Goal: Use online tool/utility: Utilize a website feature to perform a specific function

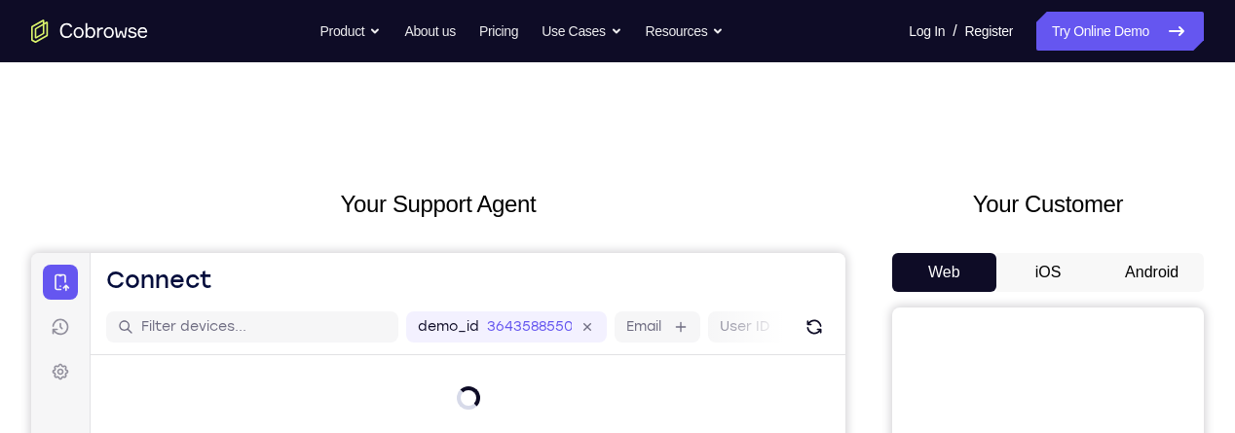
click at [1144, 272] on button "Android" at bounding box center [1151, 272] width 104 height 39
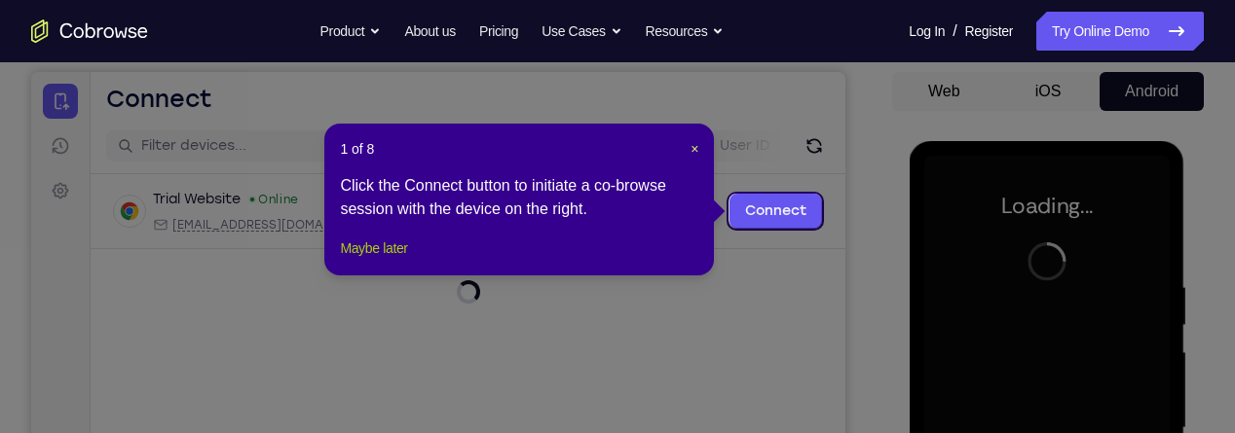
click at [383, 260] on button "Maybe later" at bounding box center [373, 248] width 67 height 23
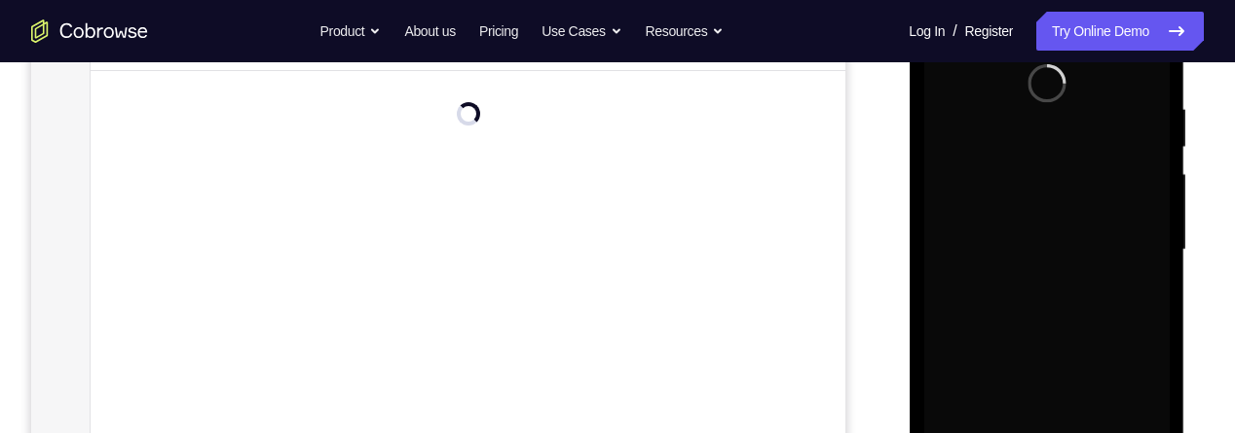
scroll to position [362, 0]
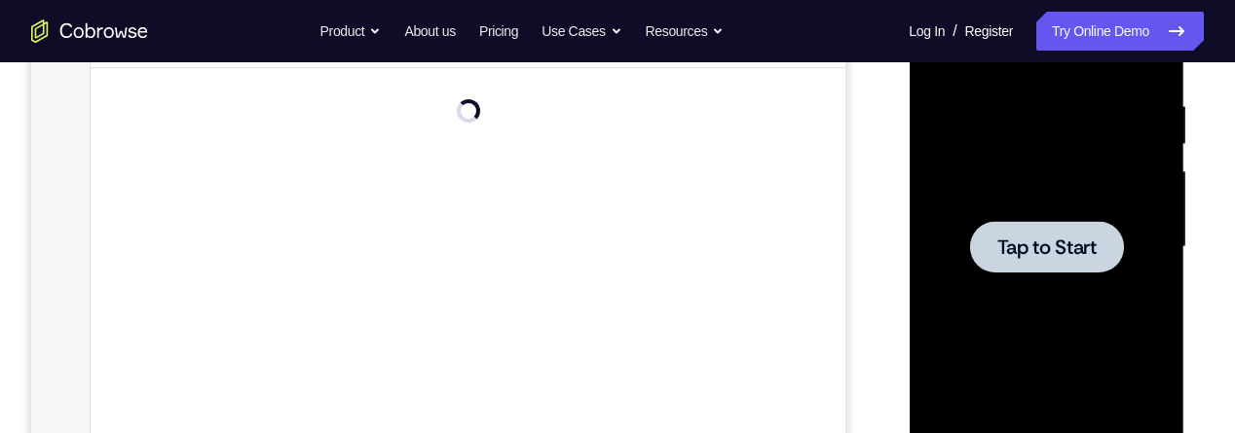
click at [1081, 253] on span "Tap to Start" at bounding box center [1045, 247] width 99 height 19
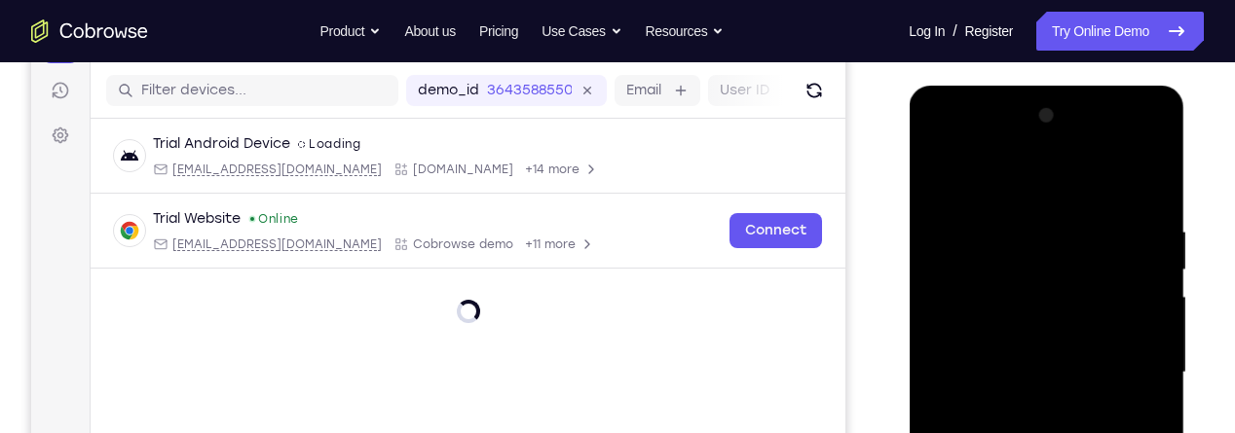
scroll to position [608, 0]
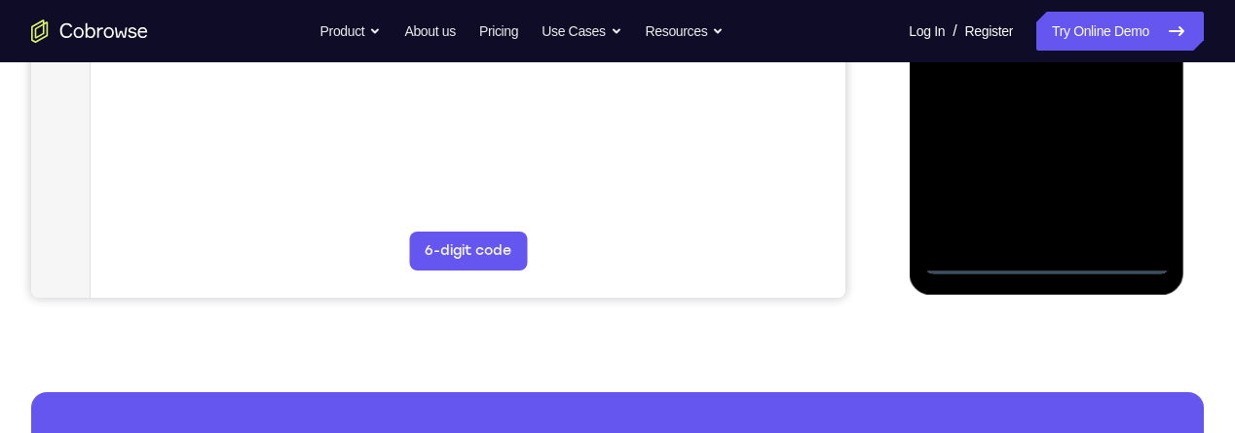
click at [1042, 270] on div at bounding box center [1045, 1] width 245 height 545
click at [1129, 183] on div at bounding box center [1045, 1] width 245 height 545
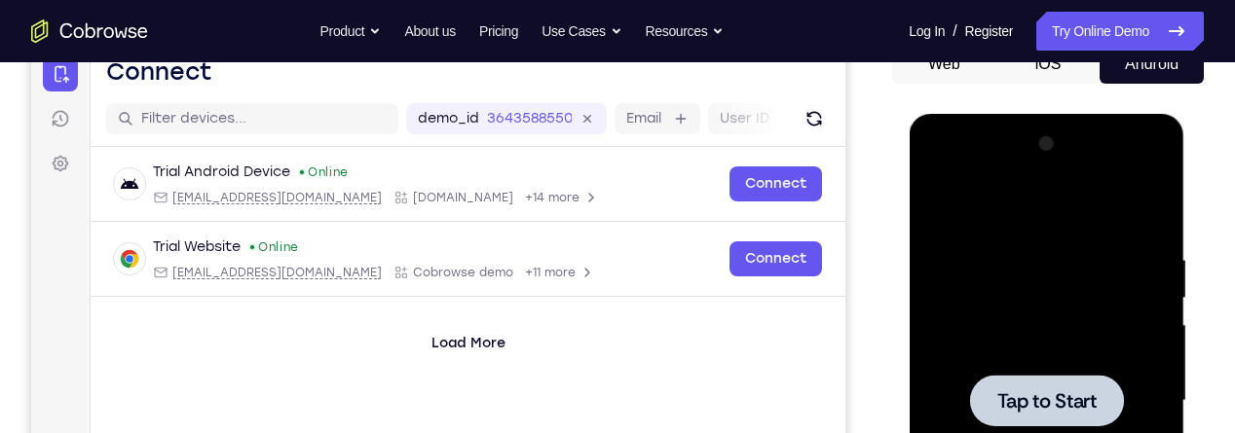
scroll to position [345, 0]
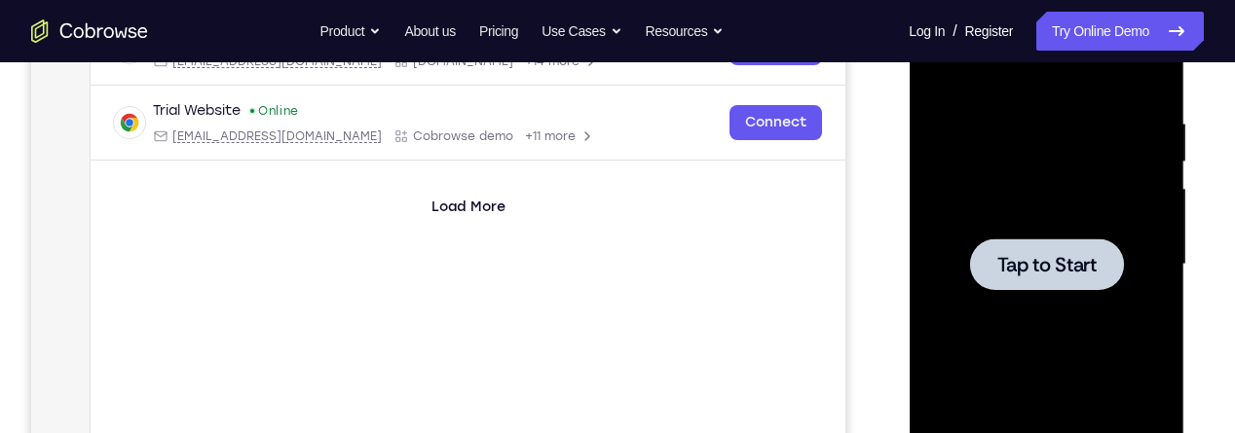
click at [1051, 255] on span "Tap to Start" at bounding box center [1045, 264] width 99 height 19
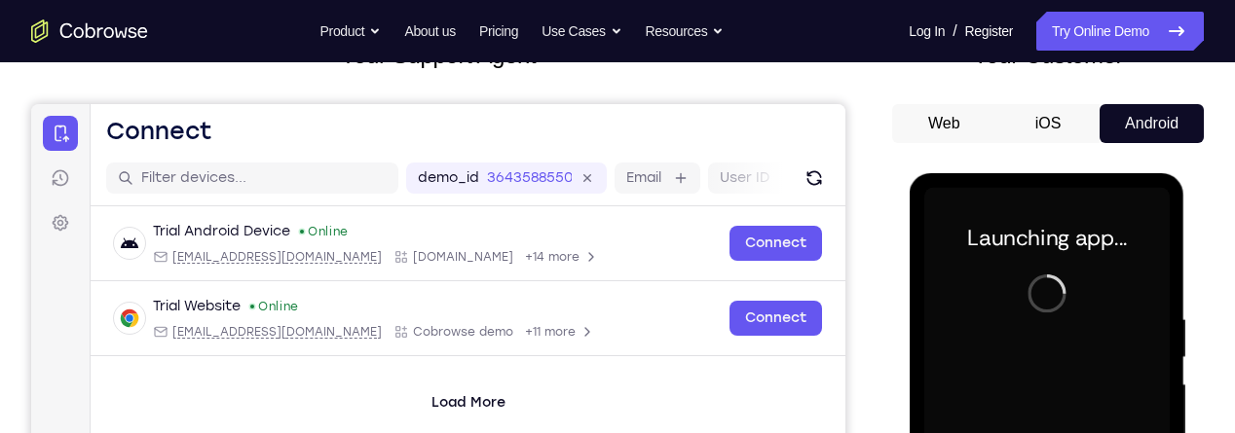
scroll to position [147, 0]
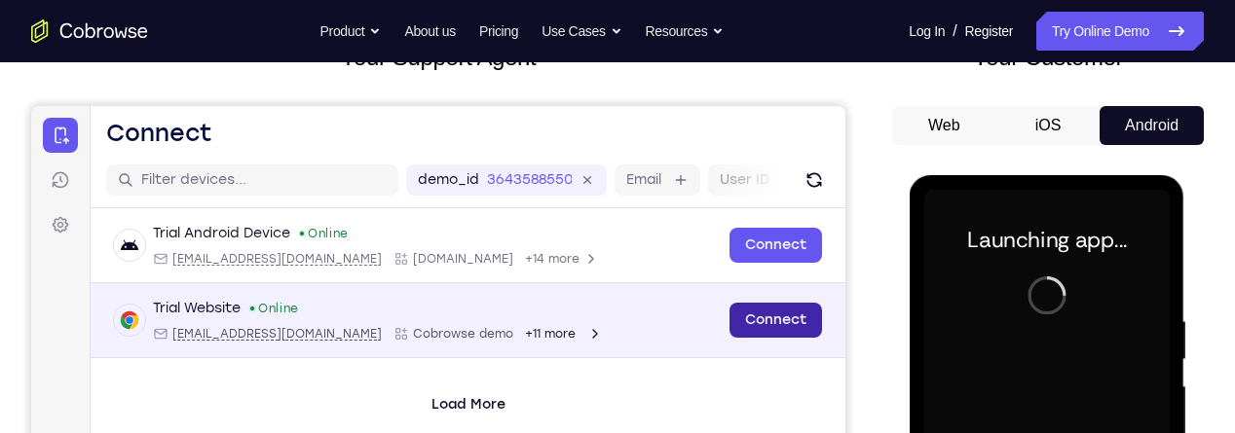
click at [750, 313] on link "Connect" at bounding box center [775, 320] width 93 height 35
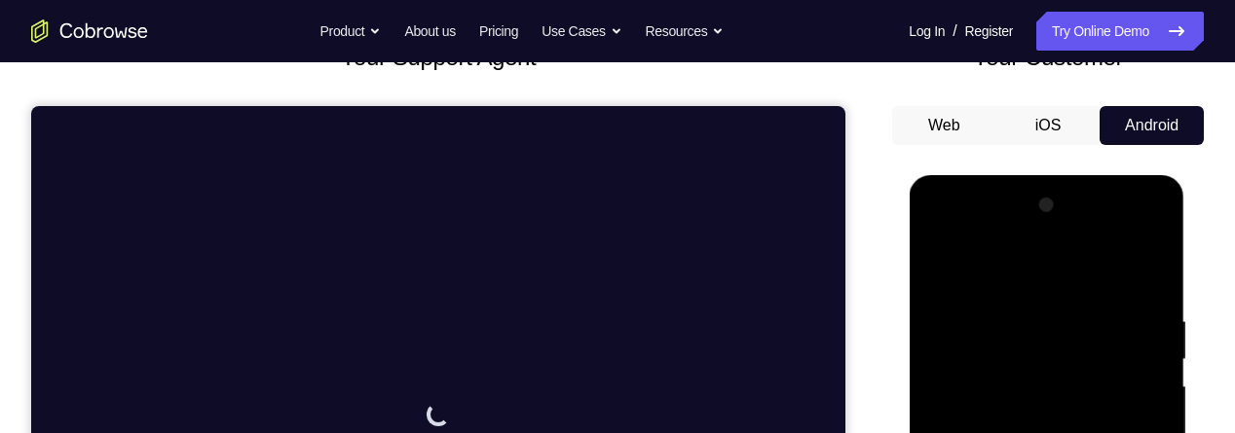
scroll to position [484, 0]
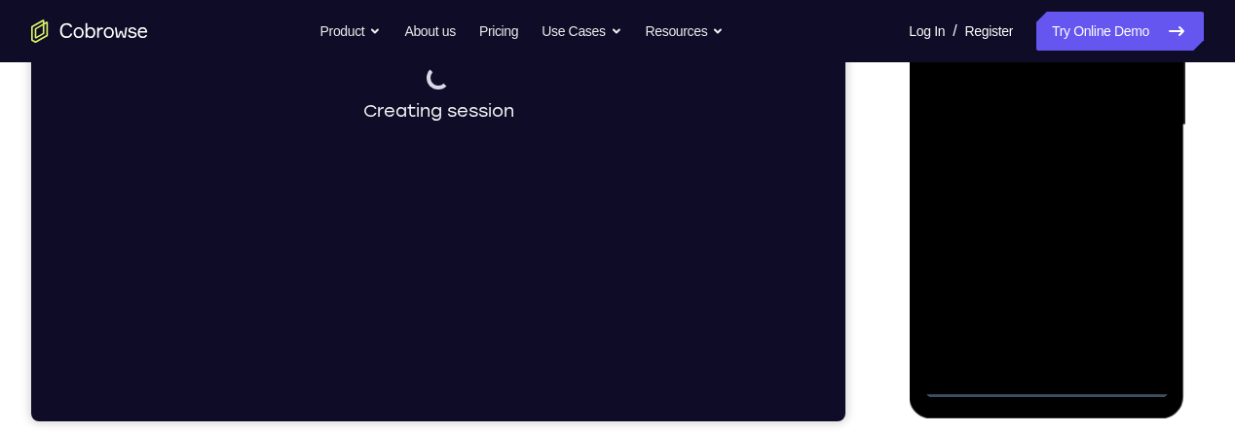
click at [1071, 357] on div at bounding box center [1045, 125] width 245 height 545
click at [1053, 396] on div at bounding box center [1045, 125] width 245 height 545
click at [1055, 386] on div at bounding box center [1045, 125] width 245 height 545
click at [1141, 290] on div at bounding box center [1045, 125] width 245 height 545
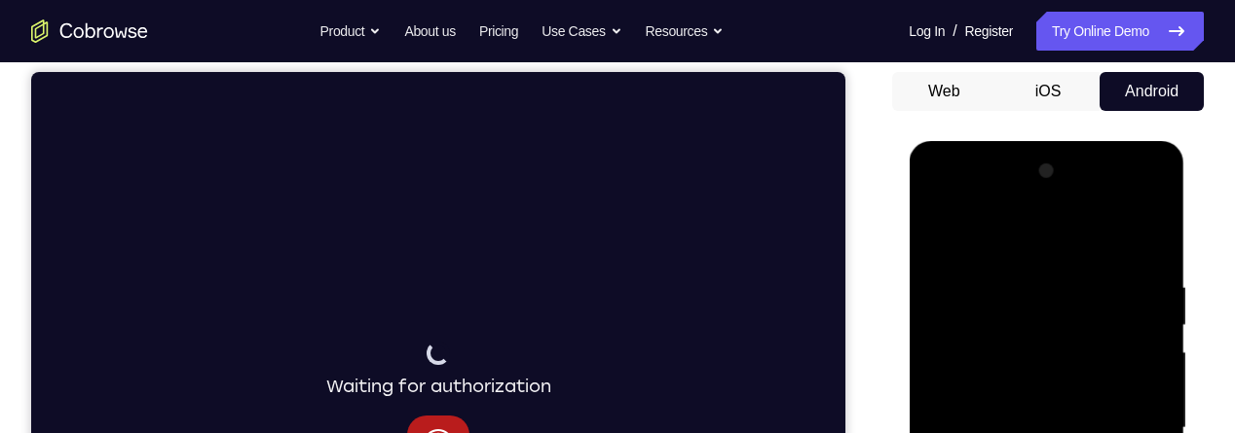
scroll to position [179, 0]
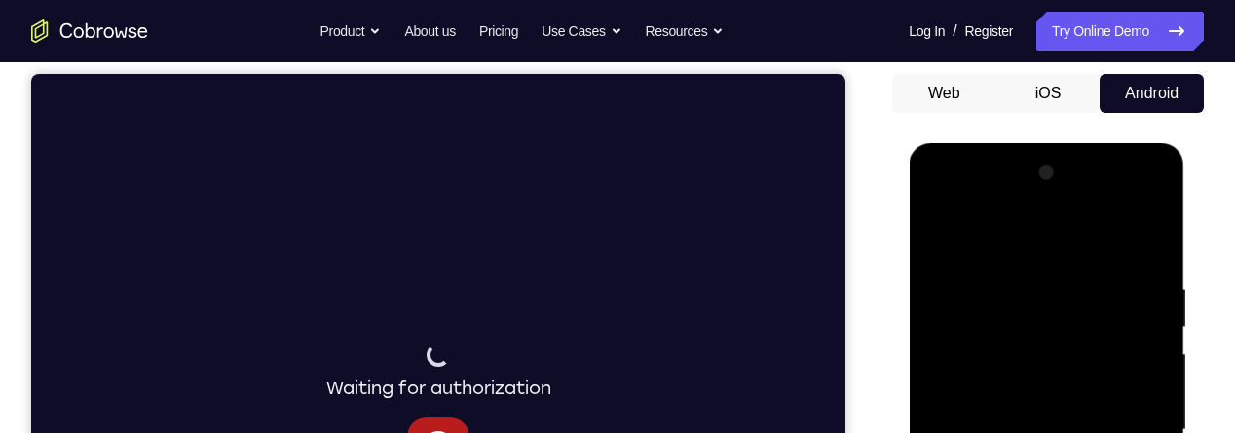
click at [1048, 248] on div at bounding box center [1045, 430] width 245 height 545
click at [1134, 409] on div at bounding box center [1045, 430] width 245 height 545
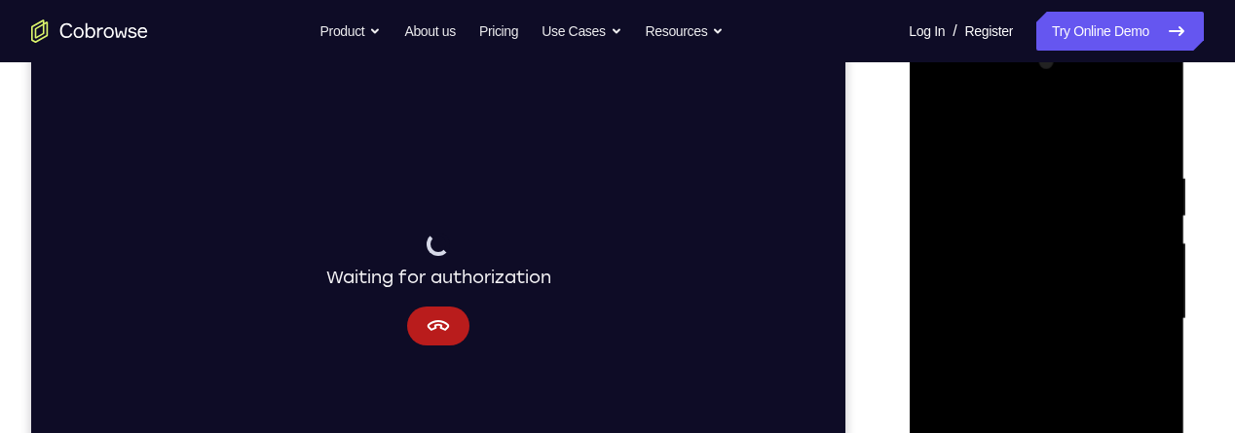
scroll to position [293, 0]
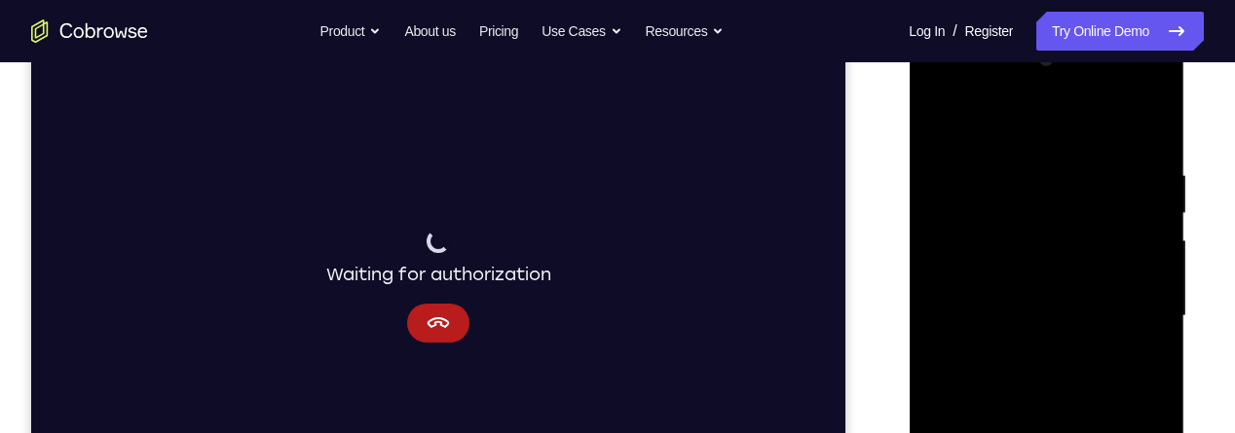
click at [1018, 352] on div at bounding box center [1045, 316] width 245 height 545
click at [1073, 289] on div at bounding box center [1045, 316] width 245 height 545
click at [1036, 279] on div at bounding box center [1045, 316] width 245 height 545
click at [1060, 316] on div at bounding box center [1045, 316] width 245 height 545
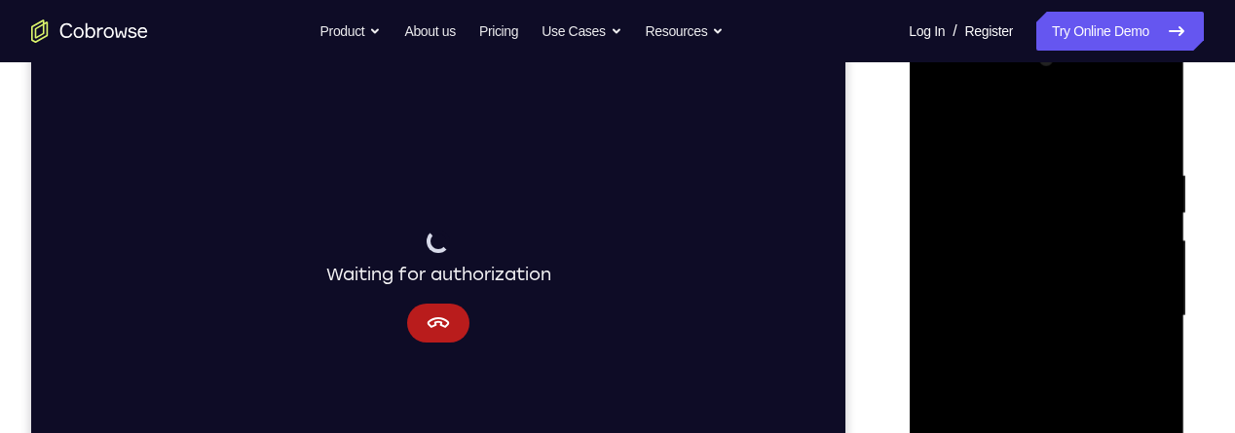
click at [1056, 312] on div at bounding box center [1045, 316] width 245 height 545
click at [1062, 376] on div at bounding box center [1045, 316] width 245 height 545
click at [1058, 380] on div at bounding box center [1045, 316] width 245 height 545
click at [1147, 142] on div at bounding box center [1045, 316] width 245 height 545
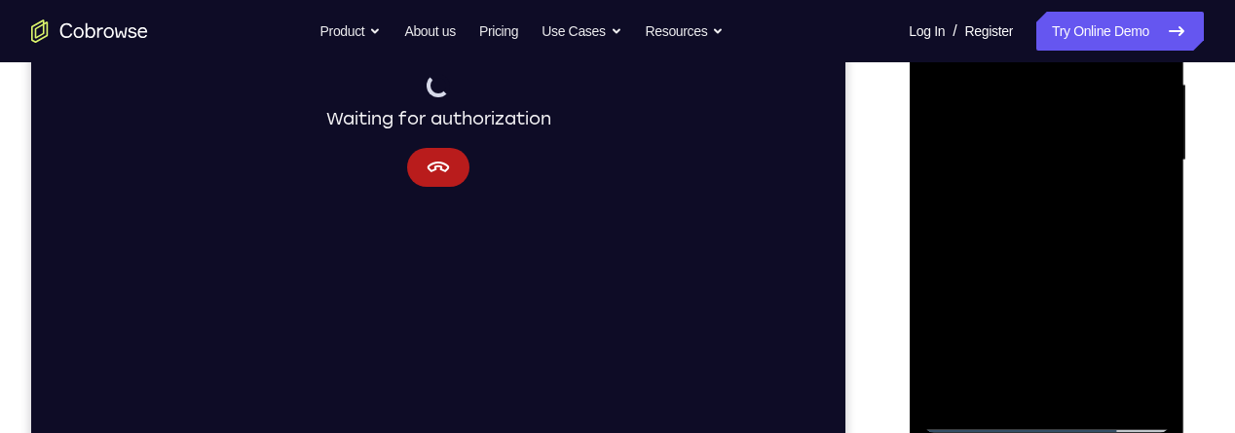
scroll to position [450, 0]
click at [1104, 399] on div at bounding box center [1045, 159] width 245 height 545
click at [1052, 258] on div at bounding box center [1045, 159] width 245 height 545
click at [1064, 142] on div at bounding box center [1045, 159] width 245 height 545
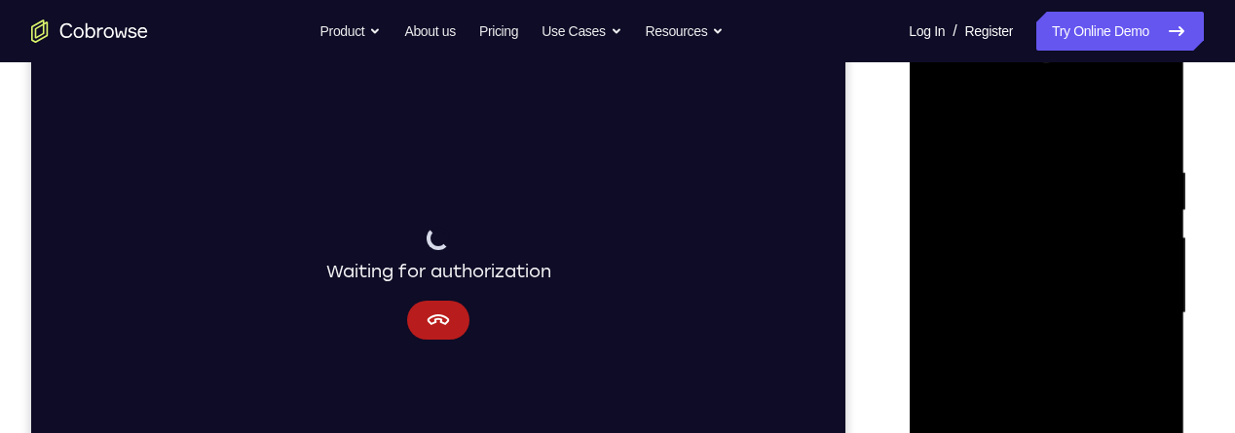
scroll to position [287, 0]
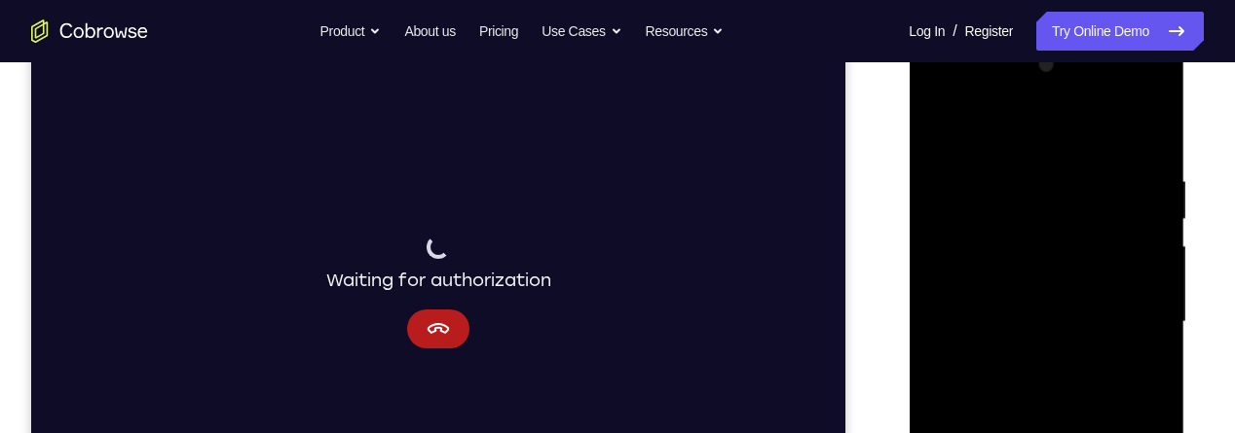
click at [935, 127] on div at bounding box center [1045, 322] width 245 height 545
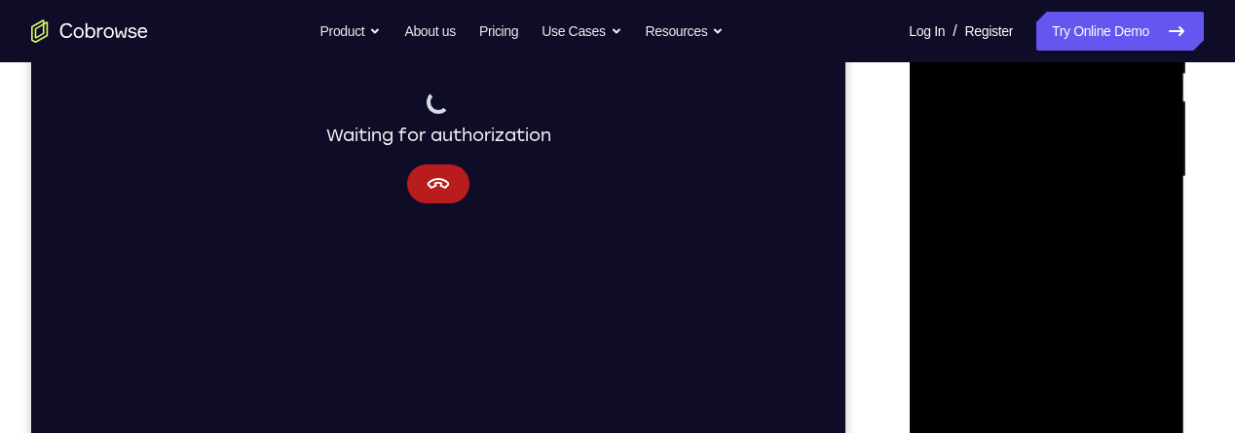
scroll to position [441, 0]
